Goal: Task Accomplishment & Management: Use online tool/utility

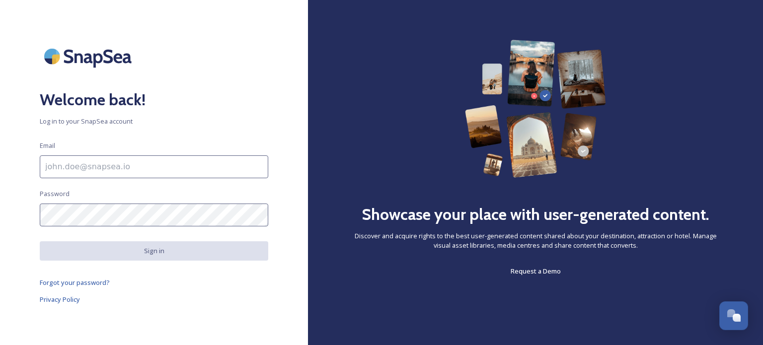
click at [92, 170] on input at bounding box center [154, 166] width 228 height 23
paste input "[EMAIL_ADDRESS][DOMAIN_NAME] pass: Smart@123456789"
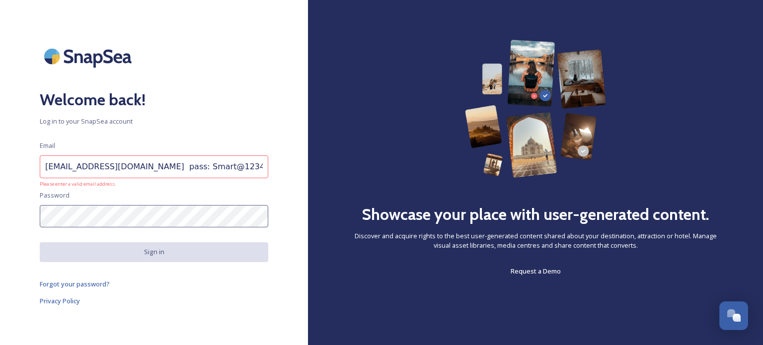
click at [171, 172] on input "[EMAIL_ADDRESS][DOMAIN_NAME] pass: Smart@123456789" at bounding box center [154, 166] width 228 height 23
click at [172, 168] on input "[EMAIL_ADDRESS][DOMAIN_NAME]" at bounding box center [154, 166] width 228 height 23
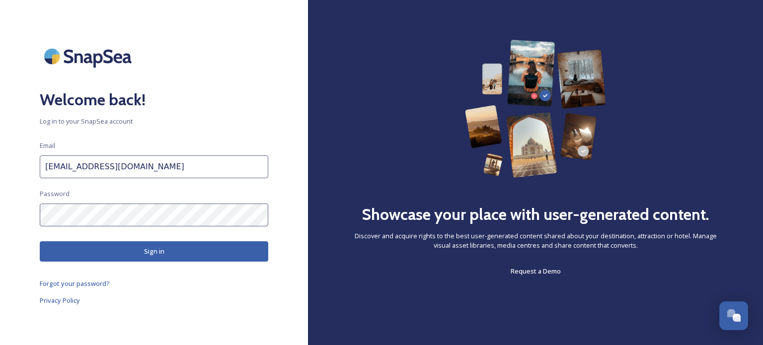
type input "[EMAIL_ADDRESS][DOMAIN_NAME]"
click at [128, 248] on button "Sign in" at bounding box center [154, 251] width 228 height 20
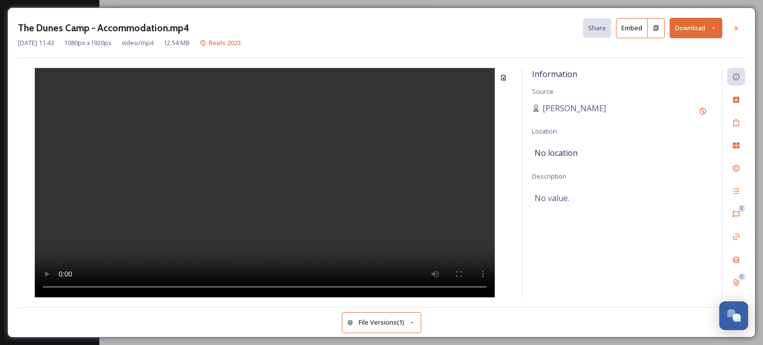
click at [293, 4] on div "The Dunes Camp - Accommodation.mp4 Share Embed Download Nov 27 2024 11:43 1080 …" at bounding box center [381, 172] width 763 height 345
click at [739, 24] on icon at bounding box center [736, 28] width 8 height 8
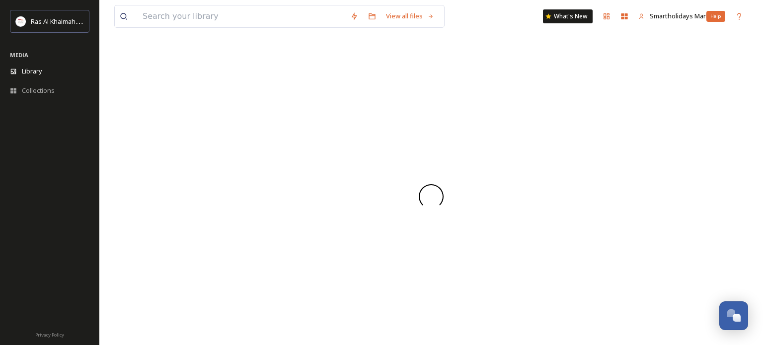
click at [732, 23] on div "Help" at bounding box center [739, 16] width 18 height 18
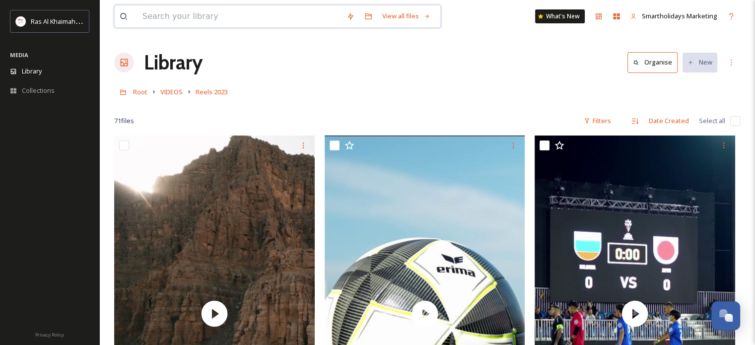
drag, startPoint x: 380, startPoint y: 15, endPoint x: 380, endPoint y: -60, distance: 75.5
